Goal: Task Accomplishment & Management: Use online tool/utility

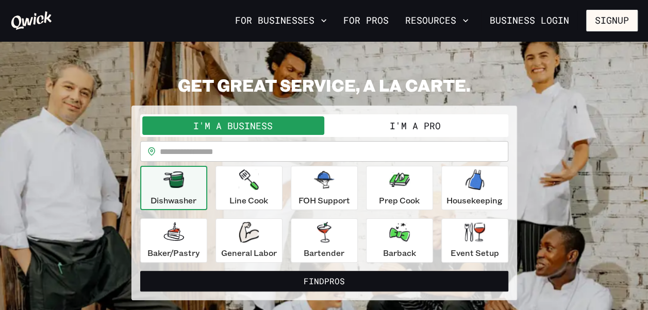
scroll to position [21, 0]
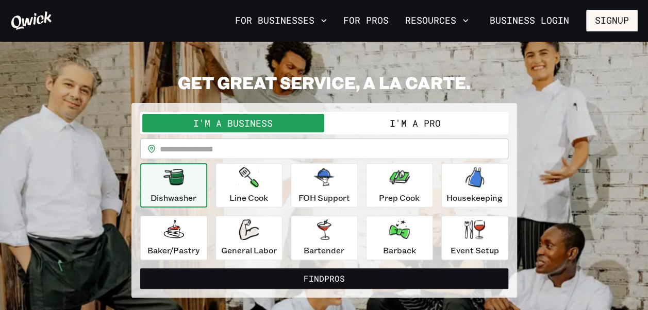
click at [323, 136] on div "**********" at bounding box center [324, 186] width 368 height 148
click at [388, 122] on button "I'm a Pro" at bounding box center [415, 123] width 182 height 19
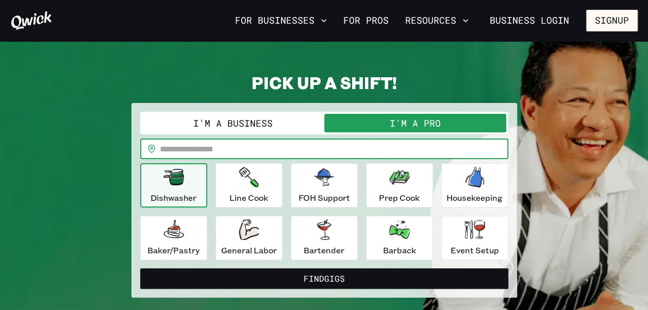
click at [306, 155] on input "text" at bounding box center [334, 149] width 348 height 21
type input "*****"
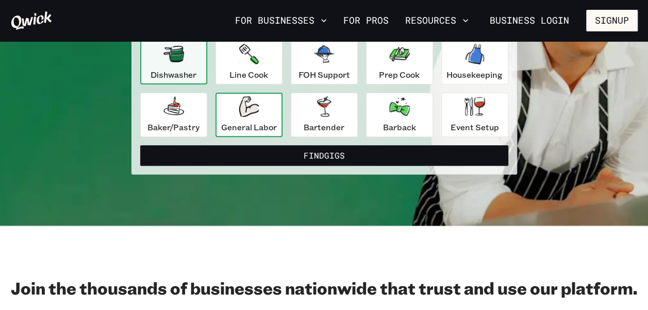
scroll to position [134, 0]
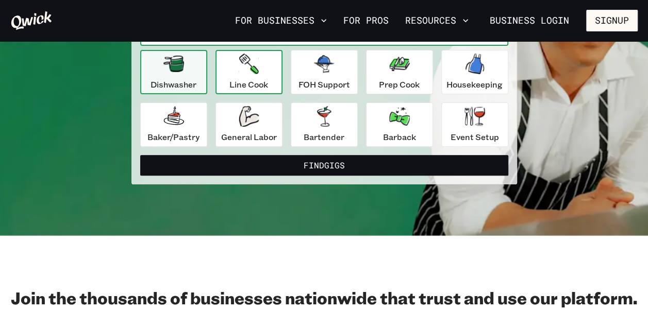
click at [253, 83] on p "Line Cook" at bounding box center [248, 84] width 39 height 12
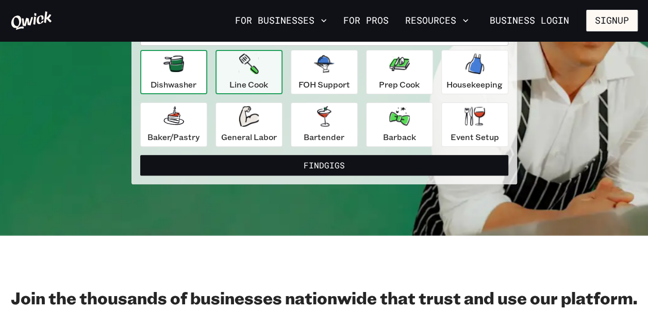
click at [193, 89] on p "Dishwasher" at bounding box center [174, 84] width 46 height 12
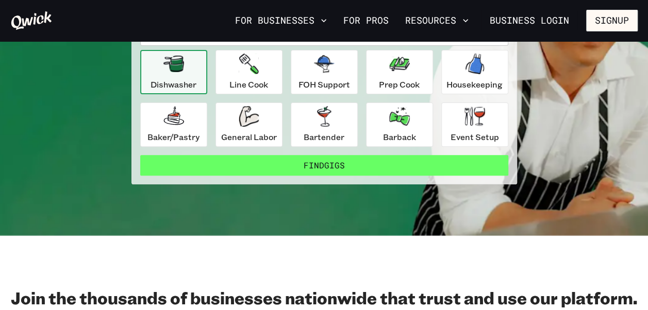
click at [264, 171] on button "Find Gigs" at bounding box center [324, 165] width 368 height 21
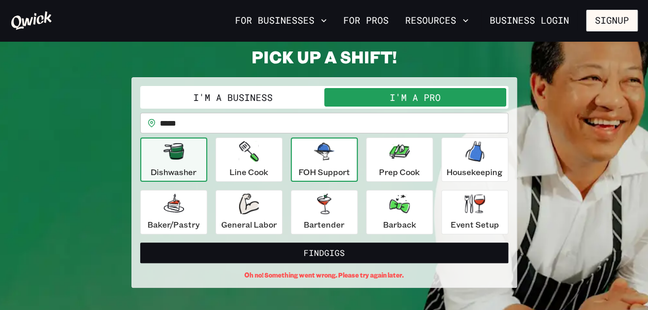
scroll to position [32, 0]
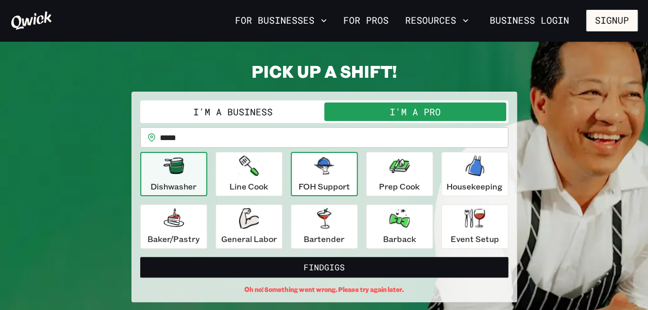
click at [321, 176] on div "FOH Support" at bounding box center [324, 174] width 52 height 37
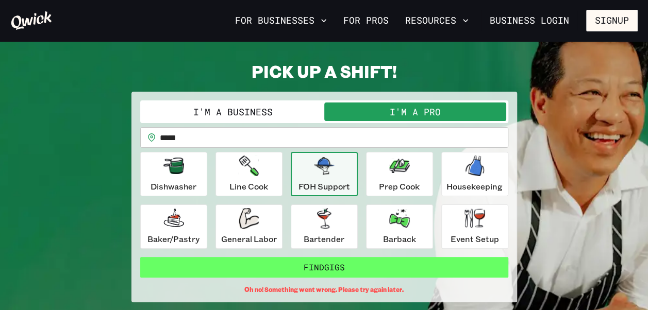
click at [326, 266] on button "Find Gigs" at bounding box center [324, 267] width 368 height 21
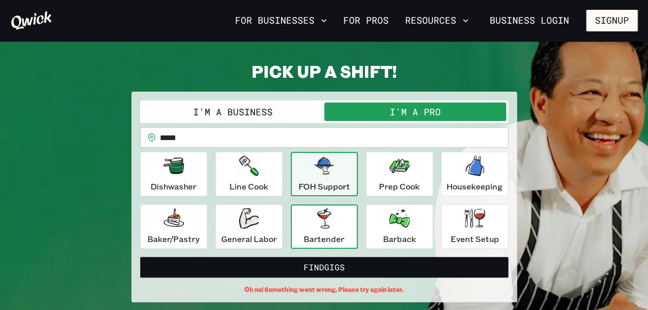
click at [333, 227] on icon "button" at bounding box center [324, 218] width 21 height 21
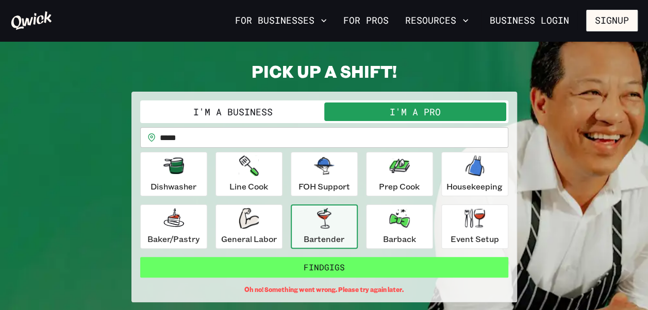
click at [371, 267] on button "Find Gigs" at bounding box center [324, 267] width 368 height 21
